Goal: Task Accomplishment & Management: Manage account settings

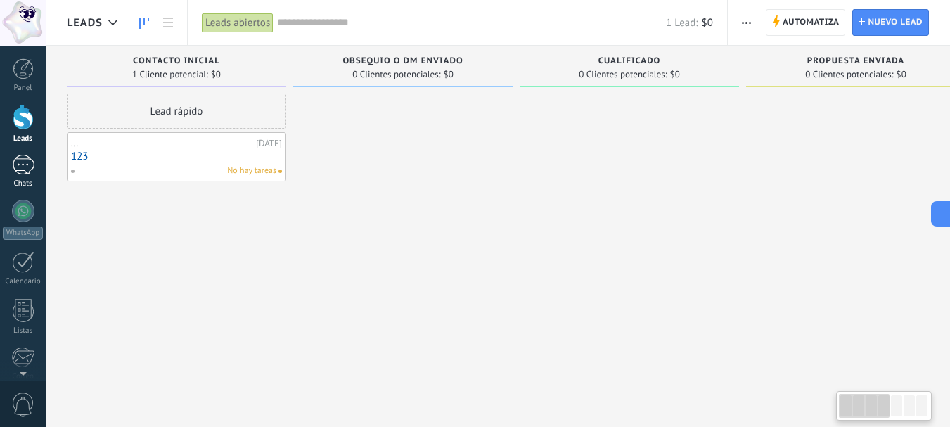
drag, startPoint x: 0, startPoint y: 0, endPoint x: 32, endPoint y: 174, distance: 177.2
click at [24, 167] on div at bounding box center [23, 165] width 22 height 20
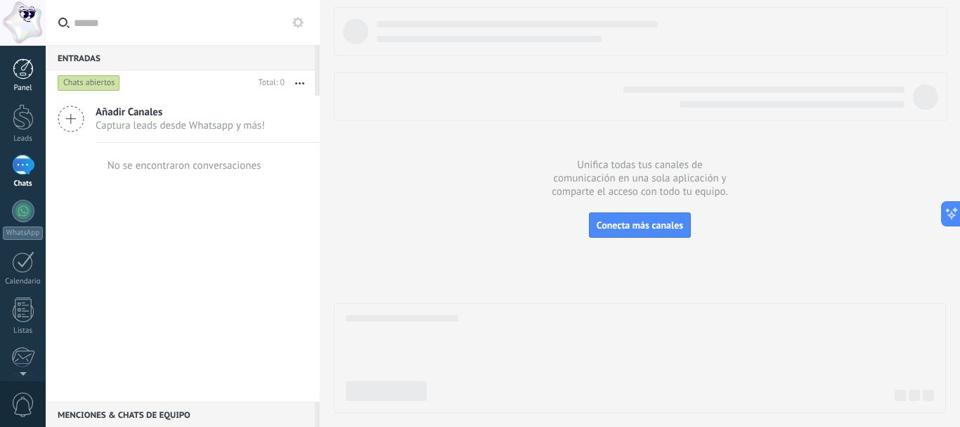
click at [6, 68] on link "Panel" at bounding box center [23, 75] width 46 height 34
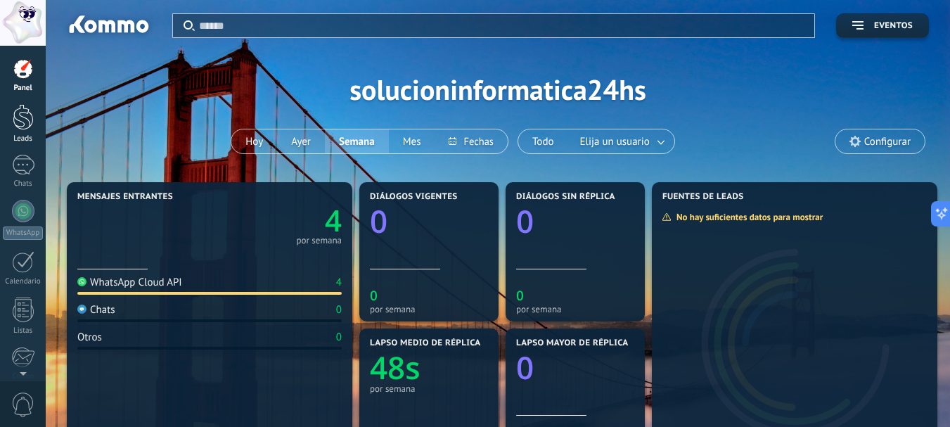
click at [17, 129] on div at bounding box center [23, 117] width 21 height 26
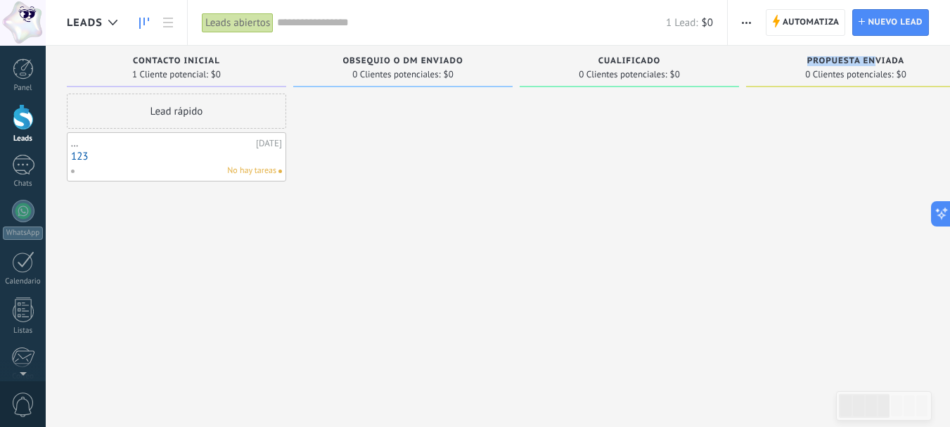
drag, startPoint x: 877, startPoint y: 62, endPoint x: 796, endPoint y: 59, distance: 81.6
click at [796, 59] on div "Propuesta enviada" at bounding box center [855, 62] width 205 height 12
click at [906, 401] on div at bounding box center [908, 405] width 11 height 21
drag, startPoint x: 876, startPoint y: 415, endPoint x: 849, endPoint y: 383, distance: 41.9
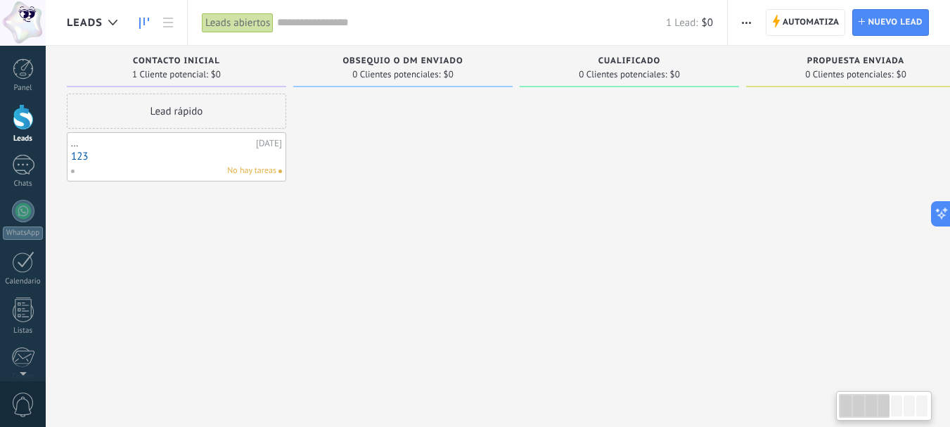
click at [849, 383] on body ".abccls-1,.abccls-2{fill-rule:evenodd}.abccls-2{fill:#fff} .abfcls-1{fill:none}…" at bounding box center [475, 213] width 950 height 427
click at [392, 60] on span "Obsequio o DM enviado" at bounding box center [402, 61] width 120 height 10
click at [419, 57] on span "Obsequio o DM enviado" at bounding box center [402, 61] width 120 height 10
click at [437, 79] on span "0 Clientes potenciales:" at bounding box center [396, 74] width 88 height 8
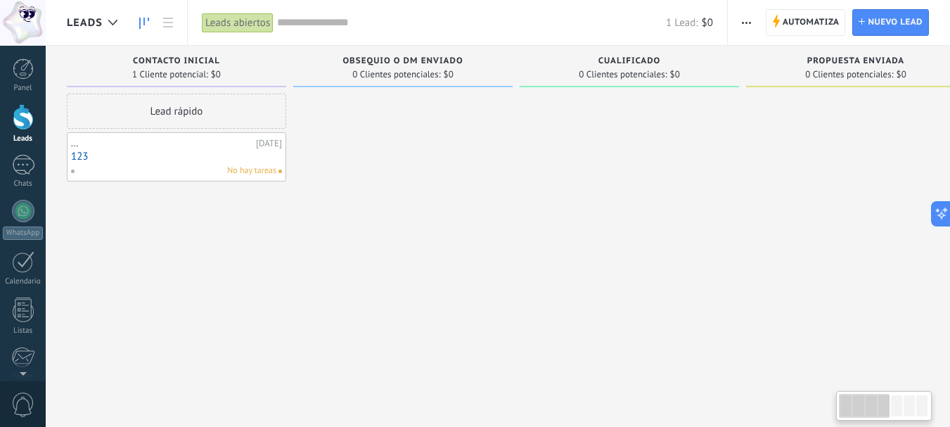
drag, startPoint x: 430, startPoint y: 67, endPoint x: 485, endPoint y: 71, distance: 55.0
click at [485, 71] on div "Obsequio o DM enviado 0 Clientes potenciales: $0" at bounding box center [402, 66] width 219 height 41
click at [169, 20] on icon at bounding box center [168, 23] width 10 height 10
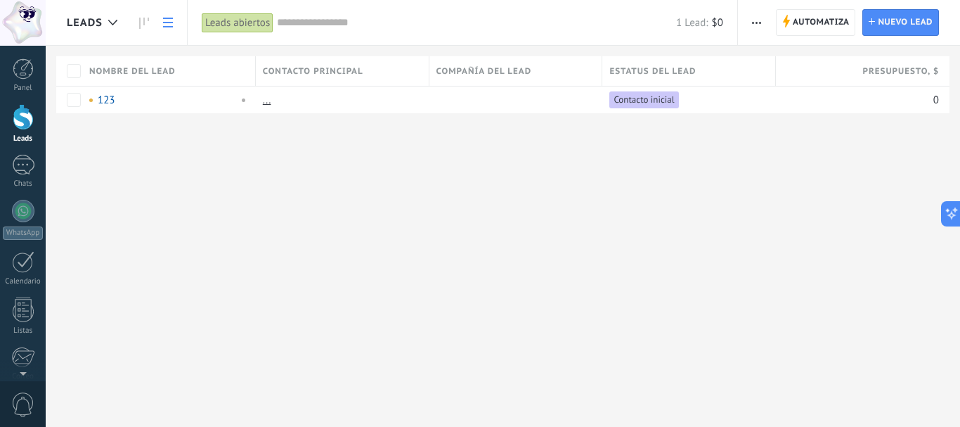
click at [169, 20] on icon at bounding box center [168, 23] width 10 height 10
click at [144, 15] on link at bounding box center [144, 22] width 24 height 27
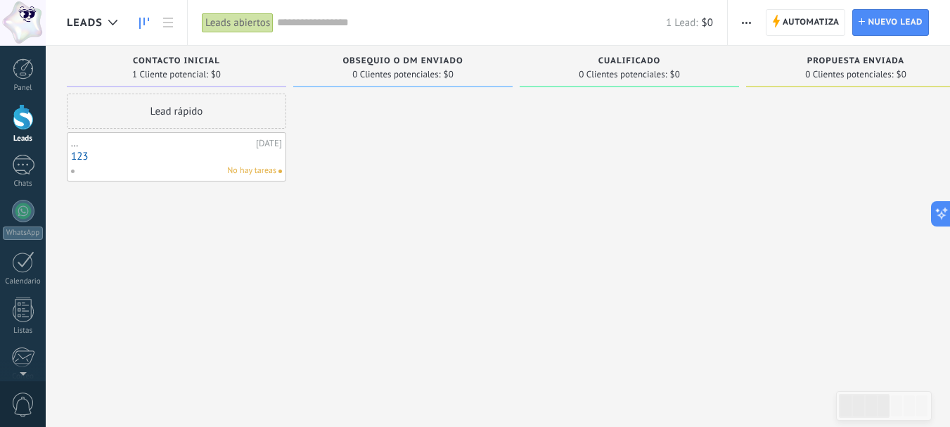
click at [740, 18] on button "button" at bounding box center [746, 22] width 20 height 27
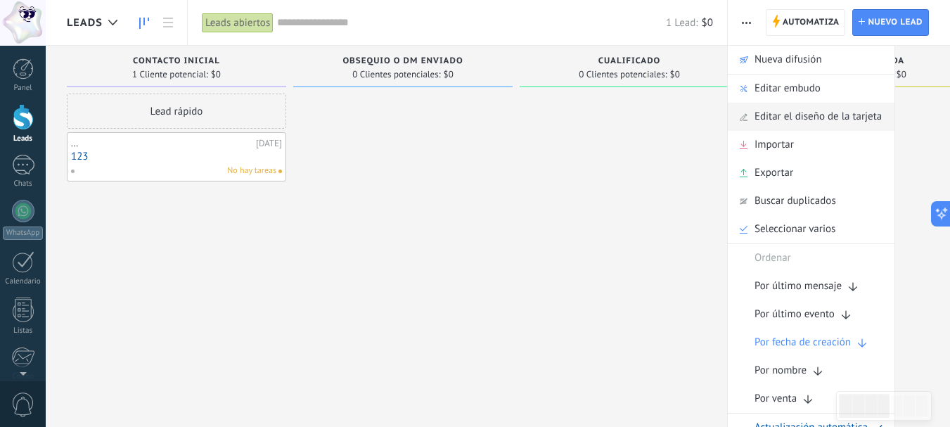
click at [781, 112] on span "Editar el diseño de la tarjeta" at bounding box center [817, 117] width 127 height 28
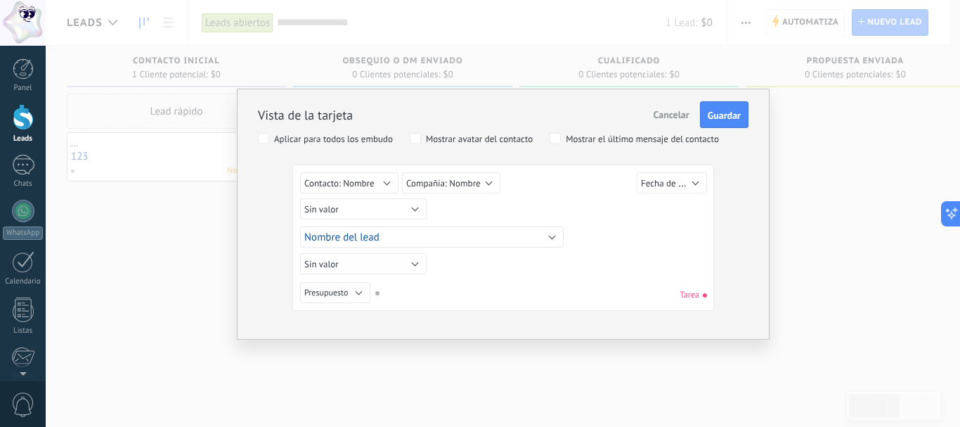
click at [669, 120] on span "Cancelar" at bounding box center [672, 114] width 36 height 13
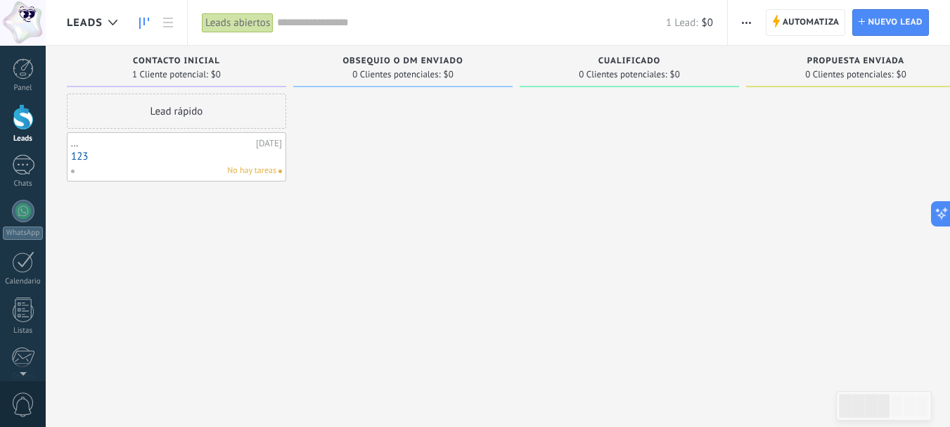
click at [753, 17] on button "button" at bounding box center [746, 22] width 20 height 27
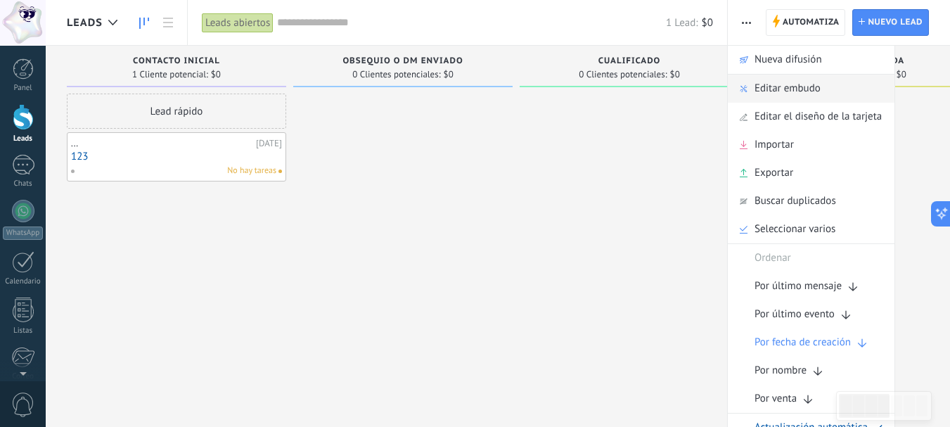
click at [801, 85] on span "Editar embudo" at bounding box center [787, 89] width 66 height 28
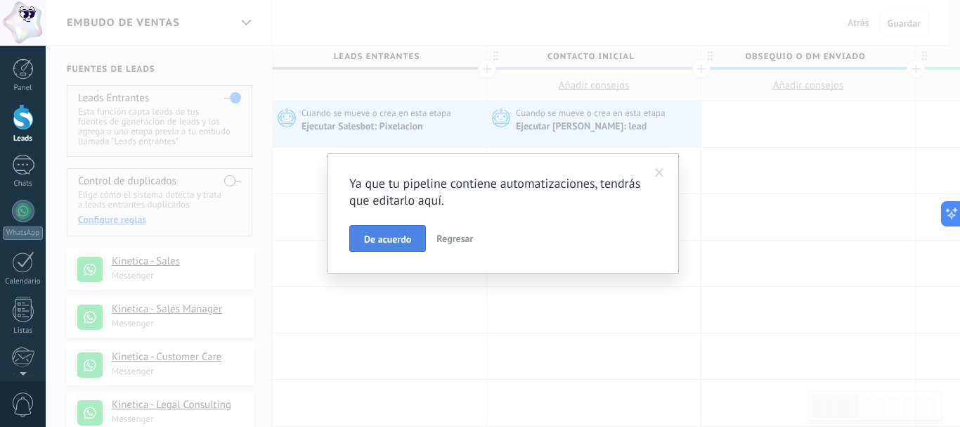
click at [404, 235] on span "De acuerdo" at bounding box center [387, 239] width 47 height 10
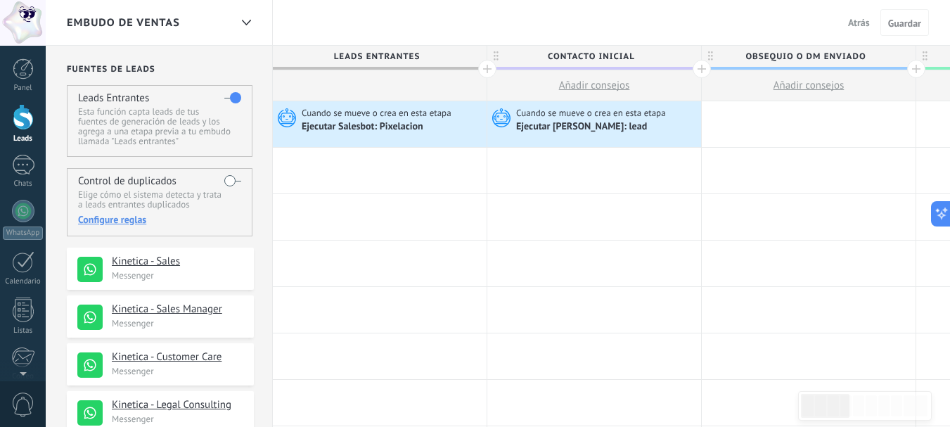
click at [429, 49] on span "Leads Entrantes" at bounding box center [376, 57] width 207 height 22
click at [399, 55] on span "Leads Entrantes" at bounding box center [376, 57] width 207 height 22
click at [500, 58] on span "Contacto inicial" at bounding box center [590, 57] width 207 height 22
click at [319, 53] on span "Leads Entrantes" at bounding box center [376, 57] width 207 height 22
click at [301, 53] on span "Leads Entrantes" at bounding box center [376, 57] width 207 height 22
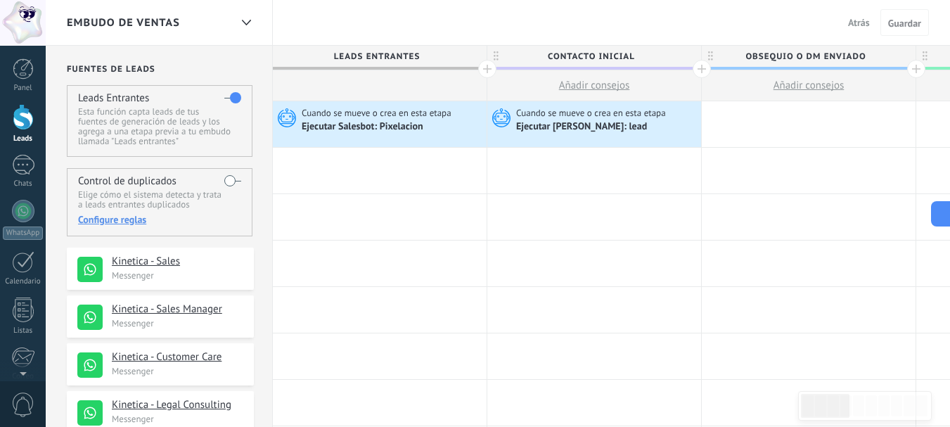
click at [596, 56] on span "Contacto inicial" at bounding box center [590, 57] width 207 height 22
click at [840, 53] on span "Obsequio o DM enviado" at bounding box center [805, 57] width 207 height 22
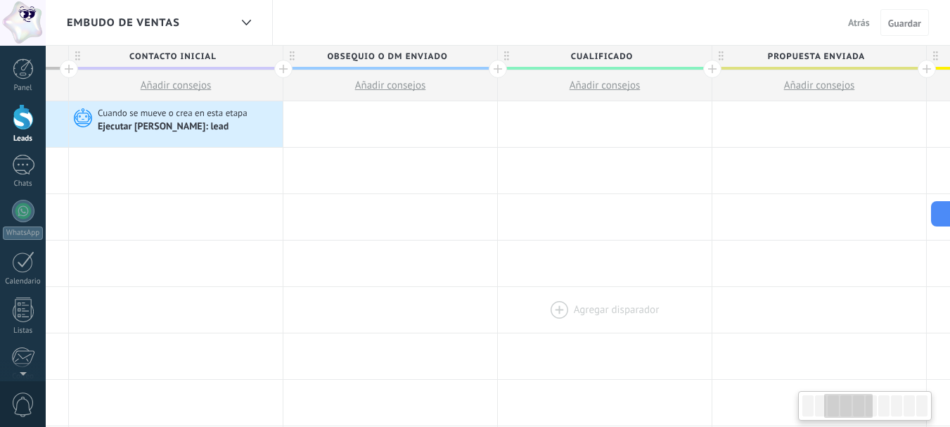
scroll to position [0, 417]
drag, startPoint x: 472, startPoint y: 51, endPoint x: 530, endPoint y: 295, distance: 250.7
click at [401, 59] on span "Obsequio o DM enviado" at bounding box center [388, 57] width 207 height 22
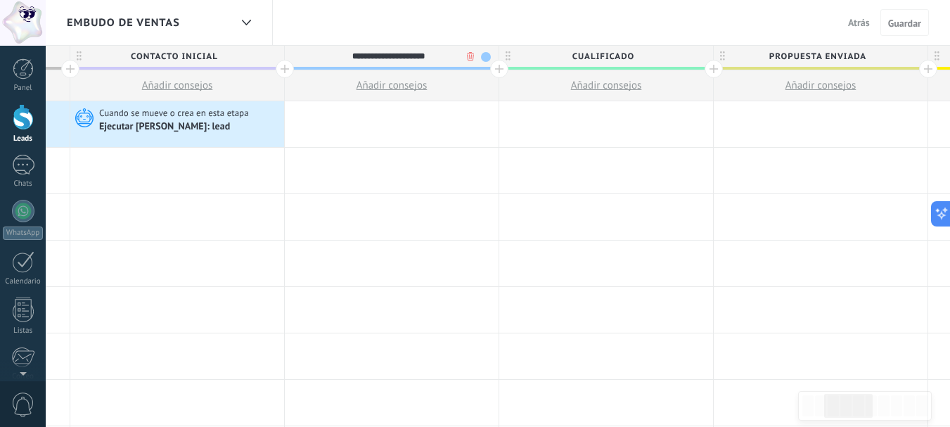
drag, startPoint x: 451, startPoint y: 55, endPoint x: 323, endPoint y: 61, distance: 128.1
click at [323, 61] on input "**********" at bounding box center [388, 56] width 186 height 21
type input "**********"
click at [554, 58] on span "Cualificado" at bounding box center [602, 57] width 207 height 22
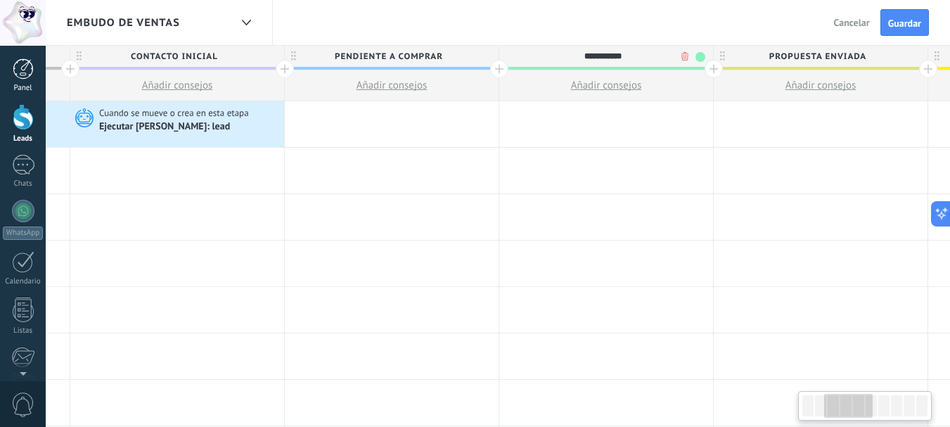
scroll to position [0, 421]
drag, startPoint x: 55, startPoint y: 58, endPoint x: 5, endPoint y: 73, distance: 52.1
click at [5, 73] on body ".abccls-1,.abccls-2{fill-rule:evenodd}.abccls-2{fill:#fff} .abfcls-1{fill:none}…" at bounding box center [475, 213] width 950 height 427
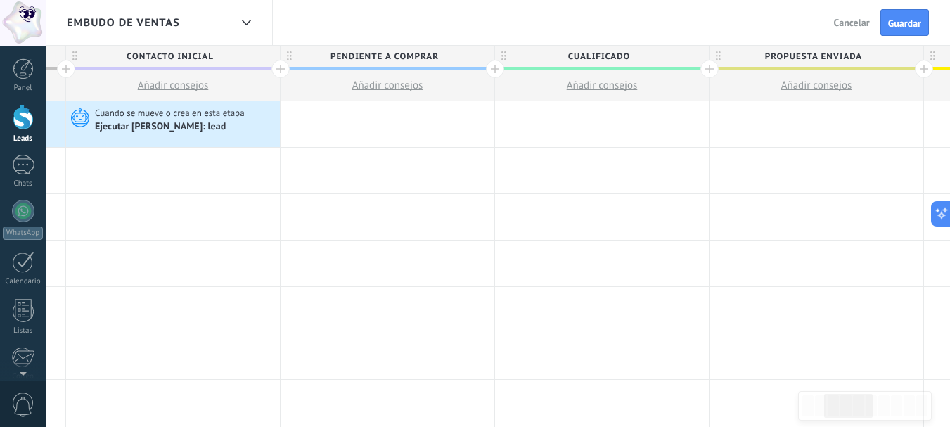
drag, startPoint x: 773, startPoint y: 79, endPoint x: 633, endPoint y: 96, distance: 140.9
click at [633, 96] on div "Leads Entrantes Contacto inicial Añadir consejos PENDIENTE A COMPRAR Añadir con…" at bounding box center [924, 74] width 2144 height 56
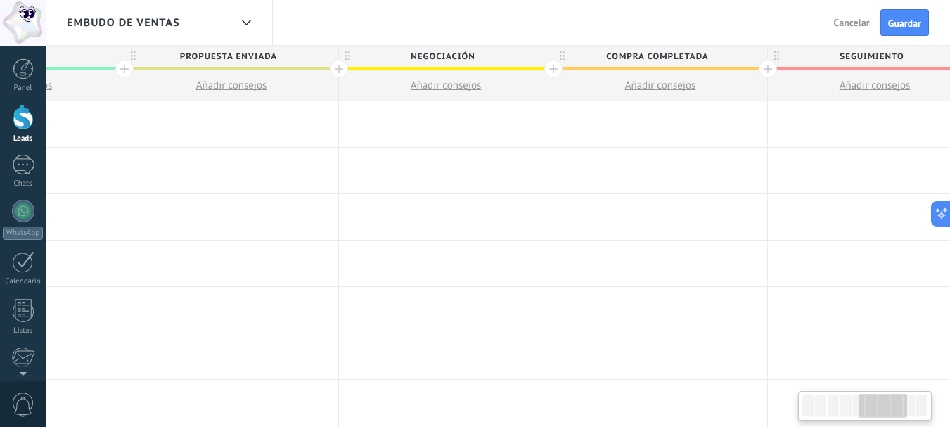
scroll to position [0, 1151]
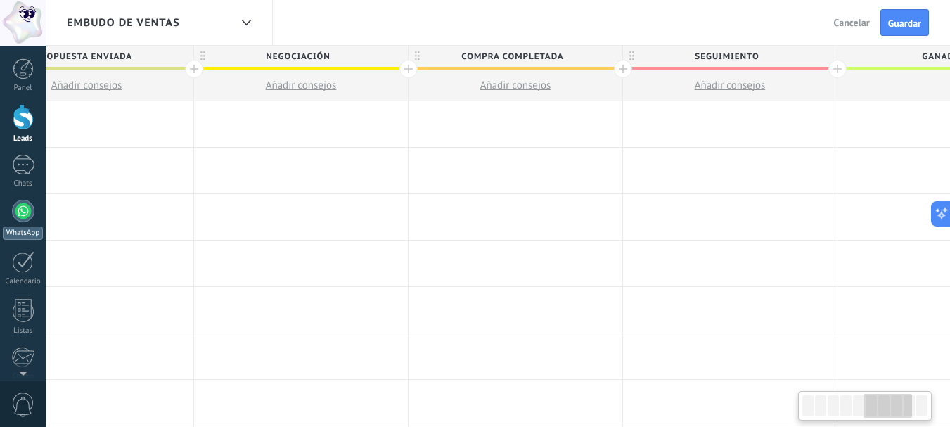
drag, startPoint x: 746, startPoint y: 146, endPoint x: 0, endPoint y: 230, distance: 750.8
click at [0, 227] on body ".abccls-1,.abccls-2{fill-rule:evenodd}.abccls-2{fill:#fff} .abfcls-1{fill:none}…" at bounding box center [475, 213] width 950 height 427
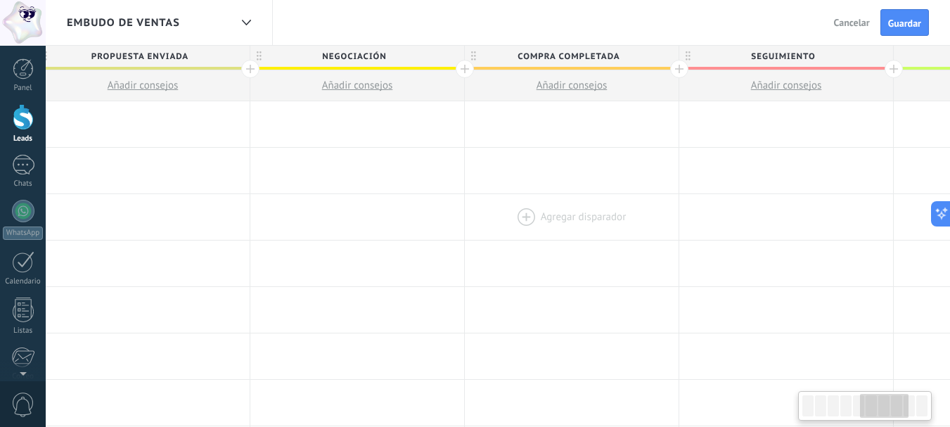
scroll to position [0, 1079]
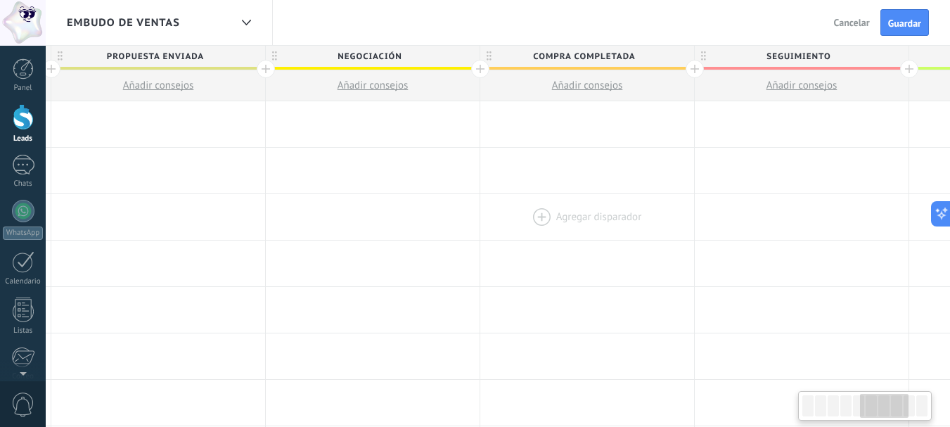
drag, startPoint x: 624, startPoint y: 235, endPoint x: 669, endPoint y: 237, distance: 44.3
click at [669, 237] on div "Agregar disparador [PERSON_NAME] disparador [PERSON_NAME] disparador [PERSON_NA…" at bounding box center [266, 217] width 2144 height 46
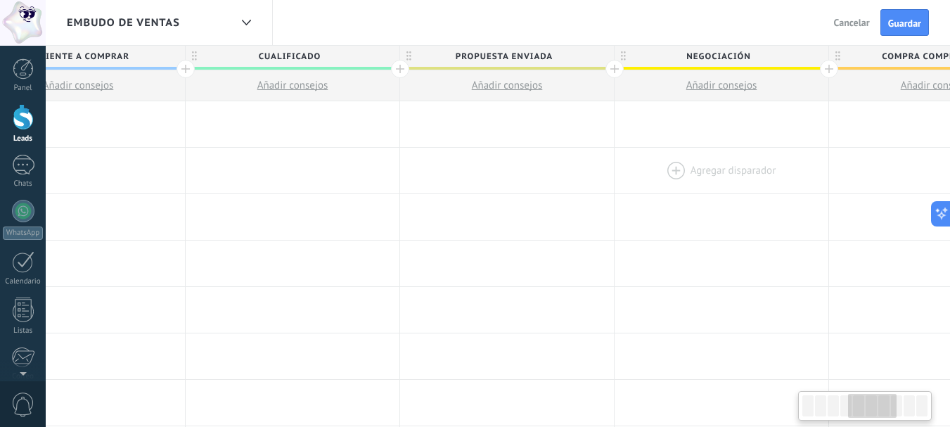
drag, startPoint x: 281, startPoint y: 174, endPoint x: 652, endPoint y: 167, distance: 372.0
click at [652, 167] on div at bounding box center [722, 171] width 214 height 46
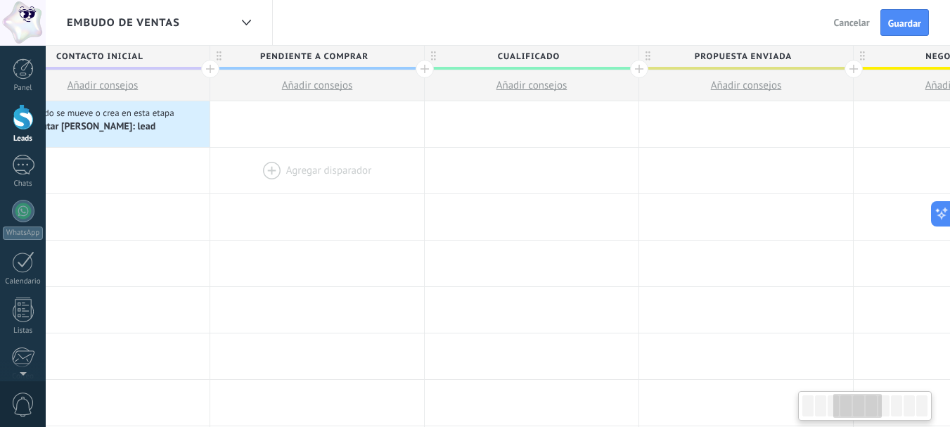
scroll to position [0, 593]
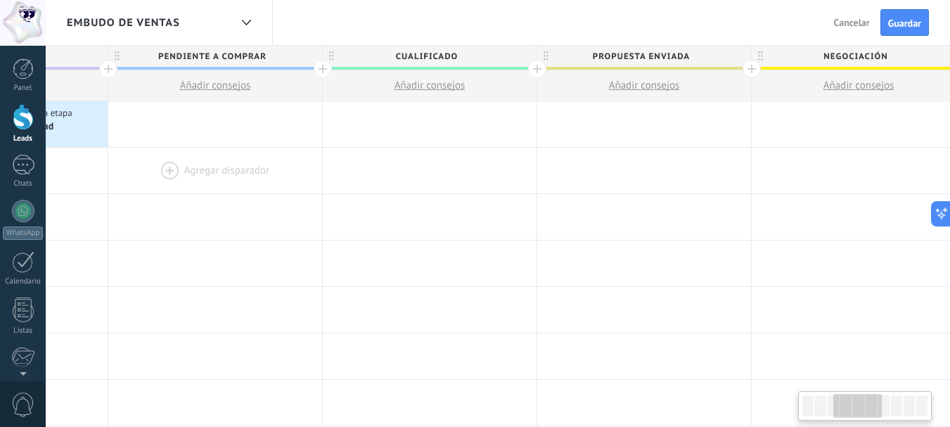
drag, startPoint x: 210, startPoint y: 200, endPoint x: 304, endPoint y: 181, distance: 95.4
click at [446, 58] on span "Cualificado" at bounding box center [426, 57] width 207 height 22
drag, startPoint x: 468, startPoint y: 52, endPoint x: 391, endPoint y: 50, distance: 76.7
click at [391, 50] on input "**********" at bounding box center [426, 56] width 186 height 21
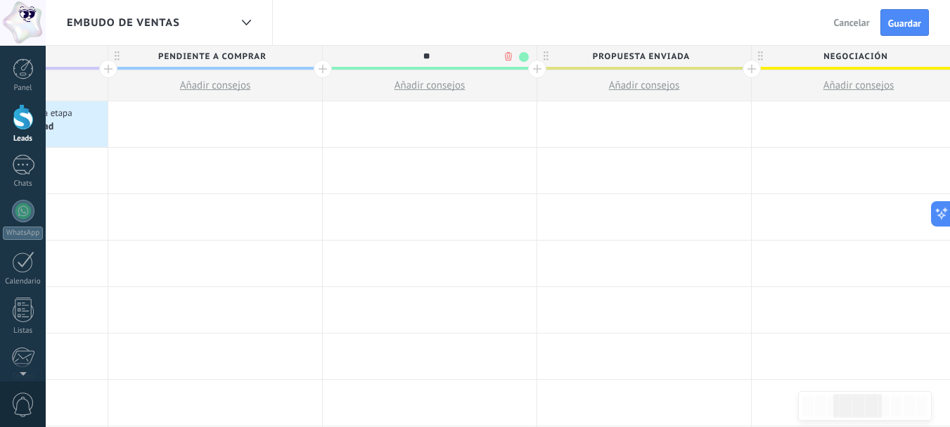
type input "*"
type input "**********"
click at [593, 57] on span "Propuesta enviada" at bounding box center [640, 57] width 207 height 22
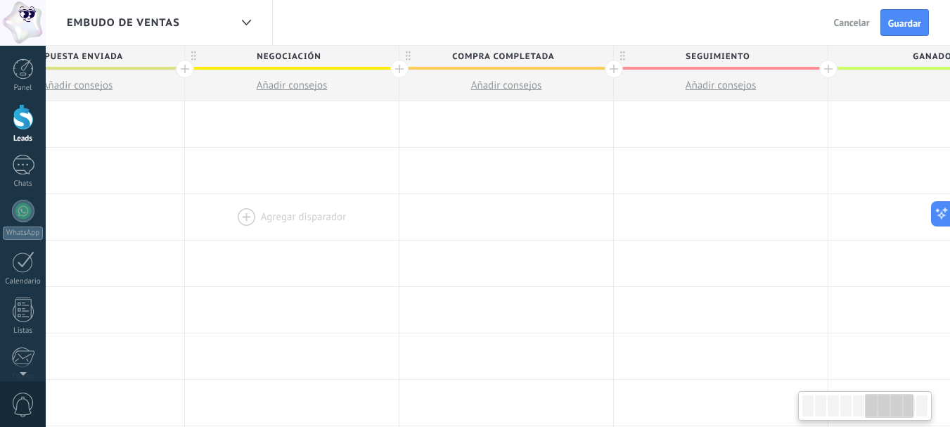
scroll to position [0, 1181]
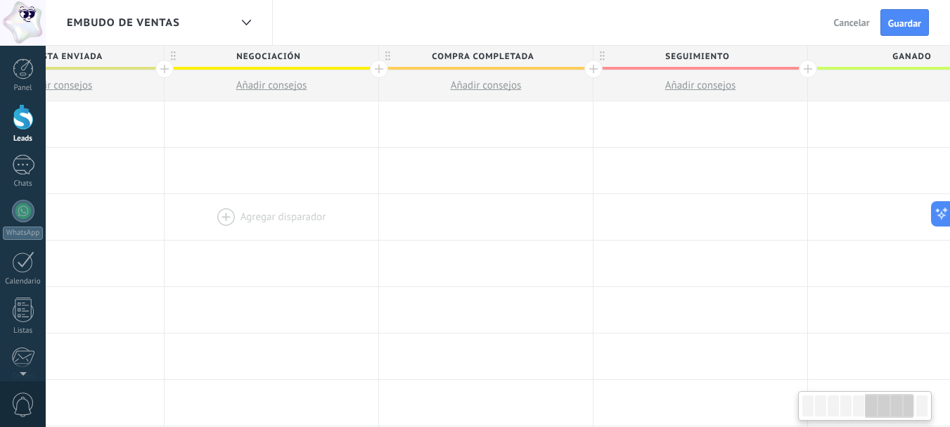
drag, startPoint x: 779, startPoint y: 190, endPoint x: 192, endPoint y: 217, distance: 587.7
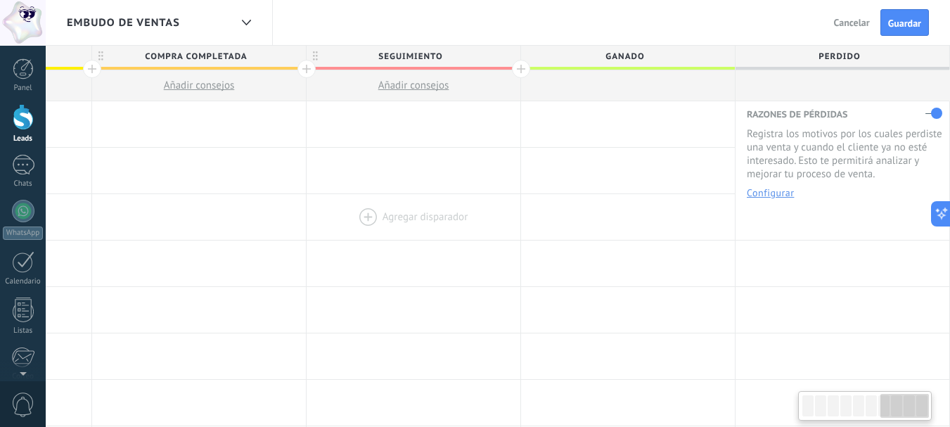
scroll to position [0, 1467]
drag, startPoint x: 745, startPoint y: 241, endPoint x: 411, endPoint y: 199, distance: 336.6
drag, startPoint x: 442, startPoint y: 166, endPoint x: 920, endPoint y: 190, distance: 478.0
click at [520, 188] on div at bounding box center [414, 171] width 214 height 46
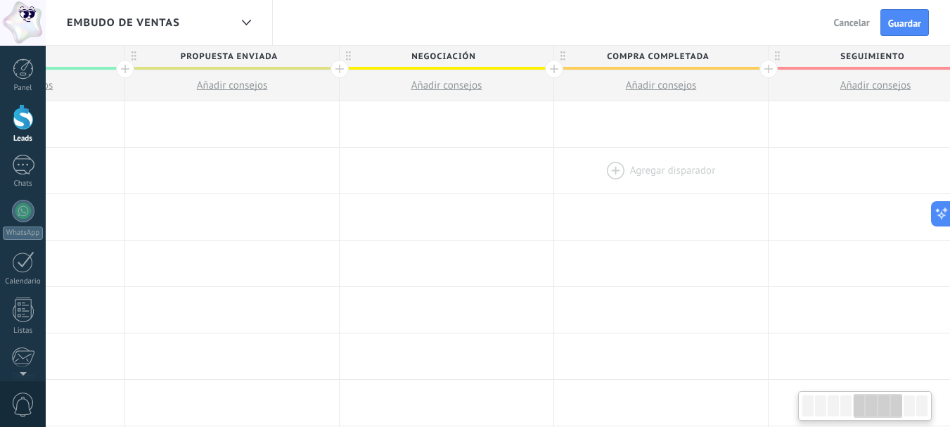
drag, startPoint x: 459, startPoint y: 179, endPoint x: 931, endPoint y: 172, distance: 471.8
click at [553, 182] on div at bounding box center [447, 171] width 214 height 46
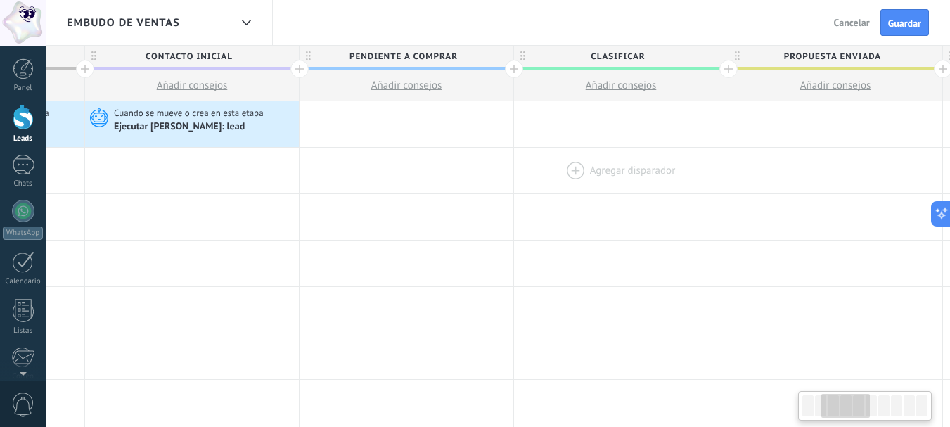
drag, startPoint x: 430, startPoint y: 174, endPoint x: 853, endPoint y: 167, distance: 422.6
click at [728, 167] on div at bounding box center [621, 171] width 214 height 46
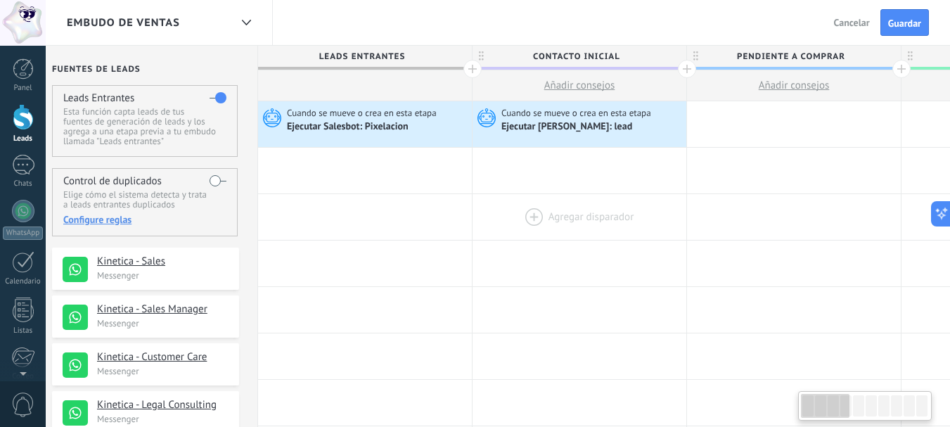
scroll to position [0, 0]
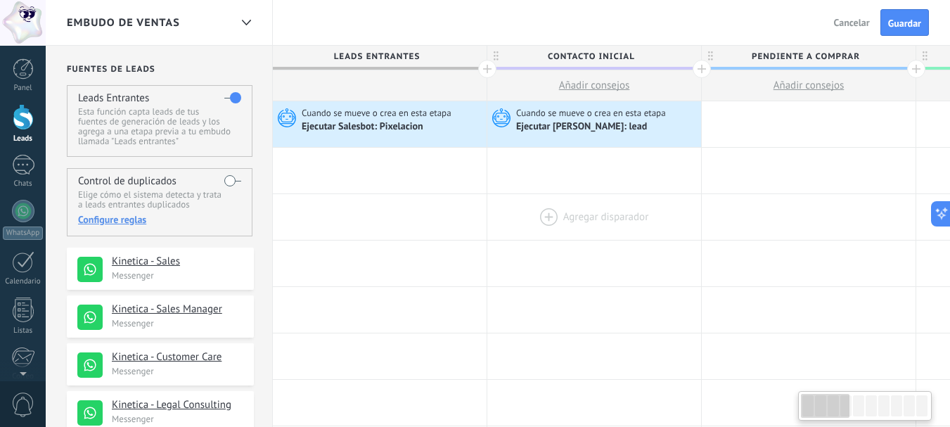
drag, startPoint x: 278, startPoint y: 222, endPoint x: 526, endPoint y: 229, distance: 247.6
click at [902, 26] on span "Guardar" at bounding box center [904, 23] width 33 height 10
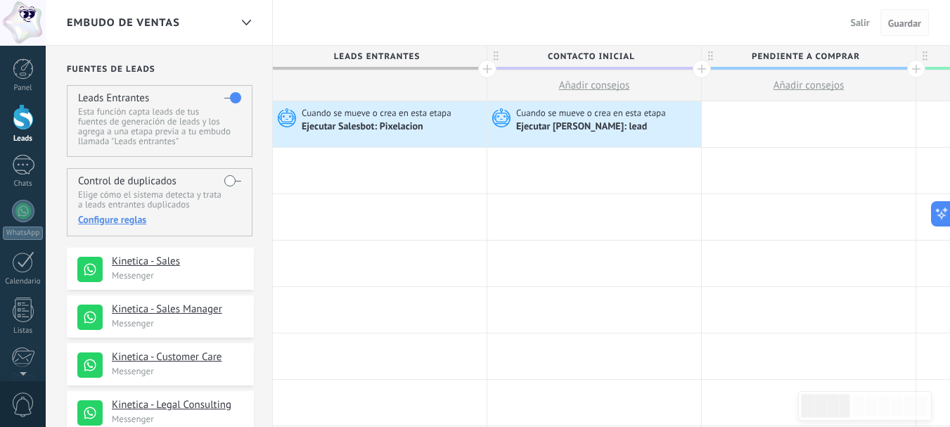
click at [909, 25] on span "Guardar" at bounding box center [904, 23] width 33 height 10
click at [25, 76] on div at bounding box center [23, 68] width 21 height 21
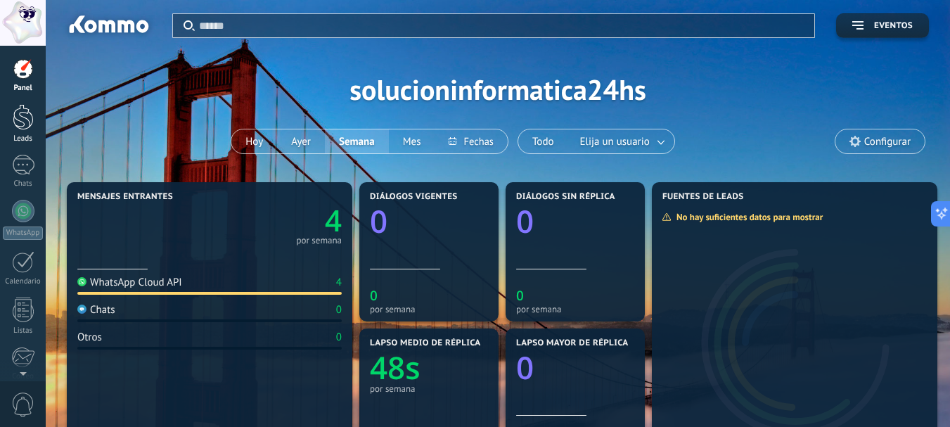
click at [22, 121] on div at bounding box center [23, 117] width 21 height 26
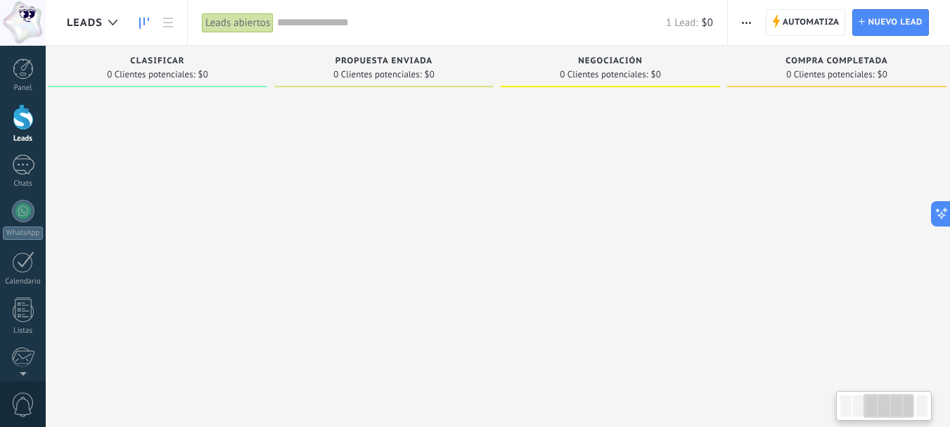
drag, startPoint x: 669, startPoint y: 152, endPoint x: 192, endPoint y: 157, distance: 477.4
click at [189, 157] on div at bounding box center [157, 215] width 219 height 243
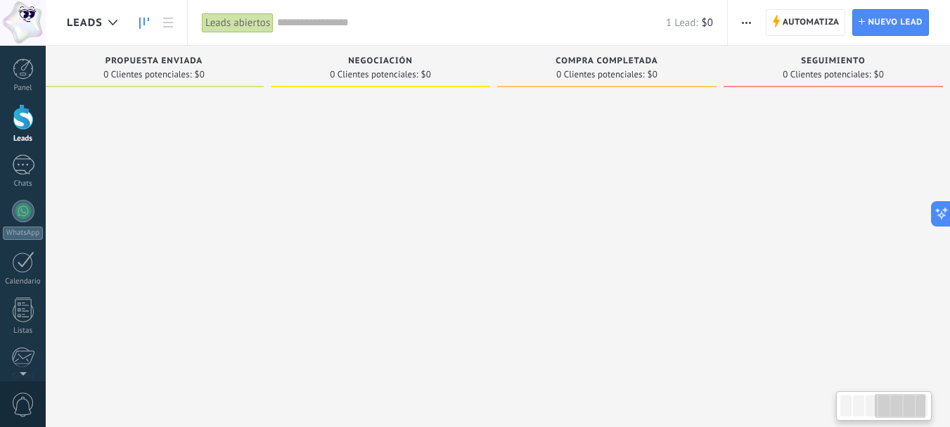
scroll to position [0, 716]
drag, startPoint x: 839, startPoint y: 174, endPoint x: 354, endPoint y: 195, distance: 484.9
click at [354, 195] on div "Leads Entrantes Solicitudes: [PHONE_NUMBER] Contacto inicial 1 Cliente potencia…" at bounding box center [150, 191] width 1599 height 291
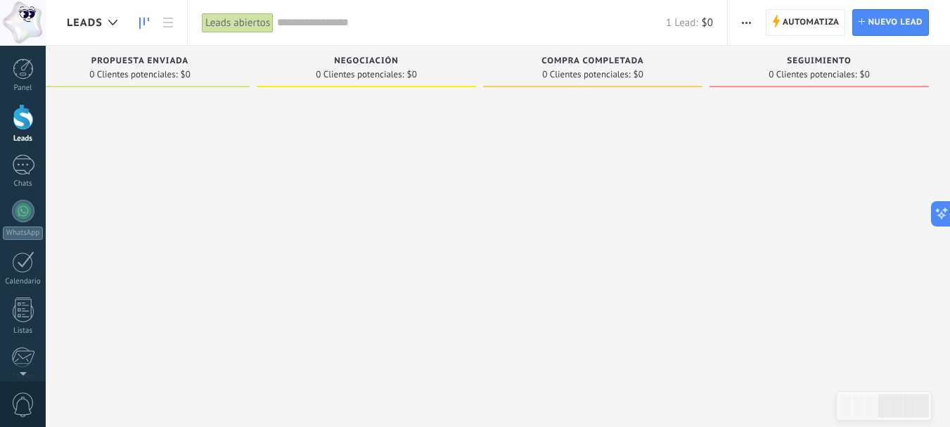
drag, startPoint x: 593, startPoint y: 195, endPoint x: 177, endPoint y: 177, distance: 415.9
click at [177, 177] on div "Leads Entrantes Solicitudes: [PHONE_NUMBER] Contacto inicial 1 Cliente potencia…" at bounding box center [150, 191] width 1599 height 291
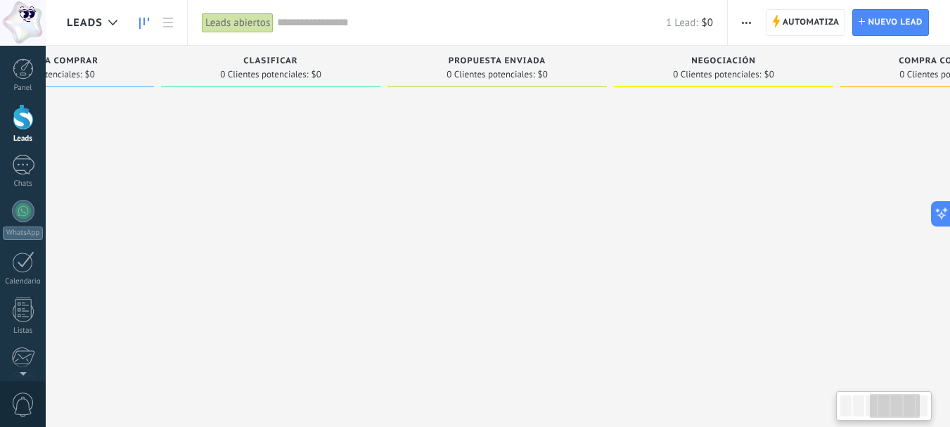
drag, startPoint x: 172, startPoint y: 155, endPoint x: 541, endPoint y: 148, distance: 369.2
click at [540, 148] on div at bounding box center [496, 215] width 219 height 243
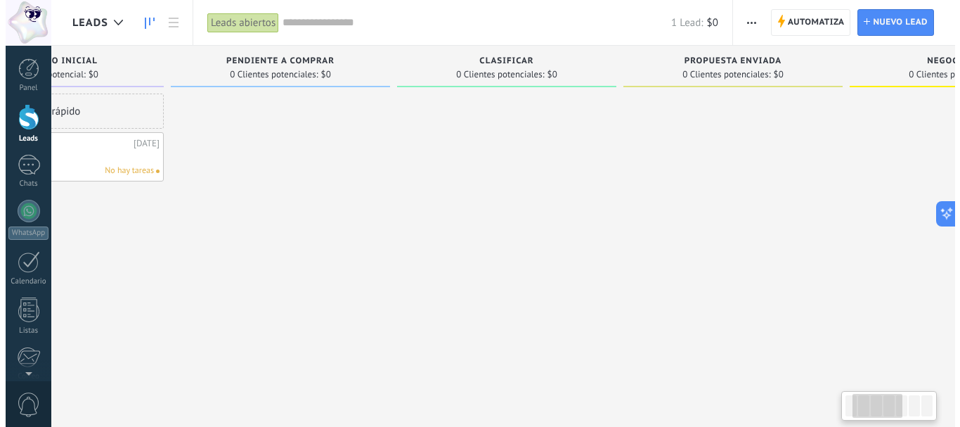
scroll to position [0, 0]
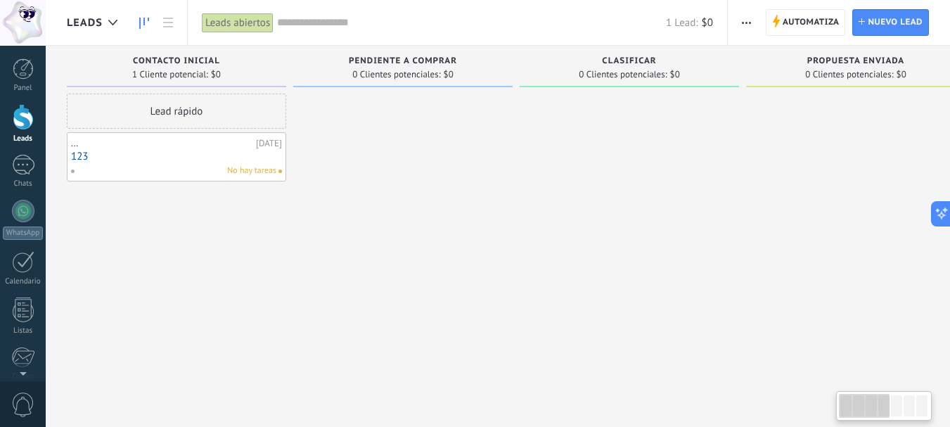
drag, startPoint x: 314, startPoint y: 237, endPoint x: 730, endPoint y: 242, distance: 416.3
click at [733, 243] on div at bounding box center [629, 215] width 219 height 243
click at [248, 160] on link "123" at bounding box center [176, 156] width 211 height 12
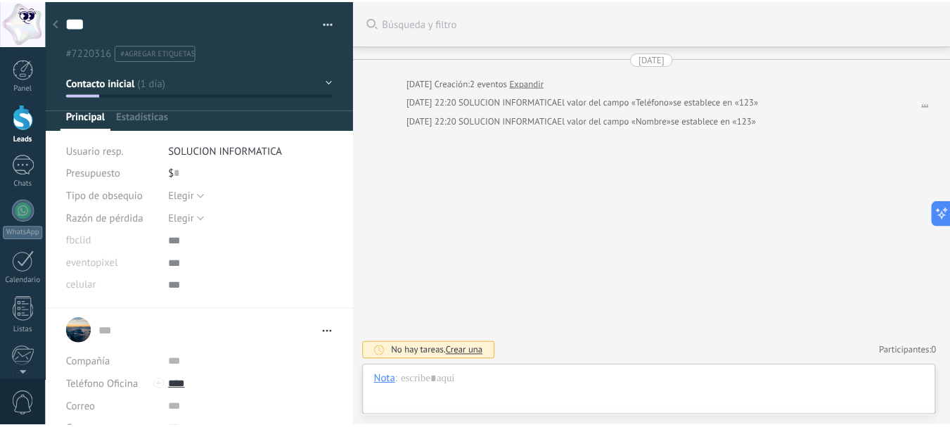
scroll to position [14, 0]
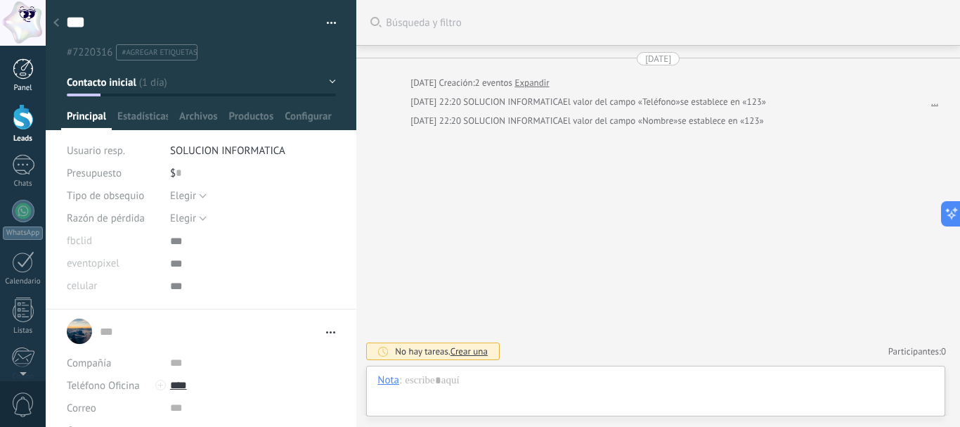
click at [18, 75] on div at bounding box center [23, 68] width 21 height 21
